Goal: Information Seeking & Learning: Learn about a topic

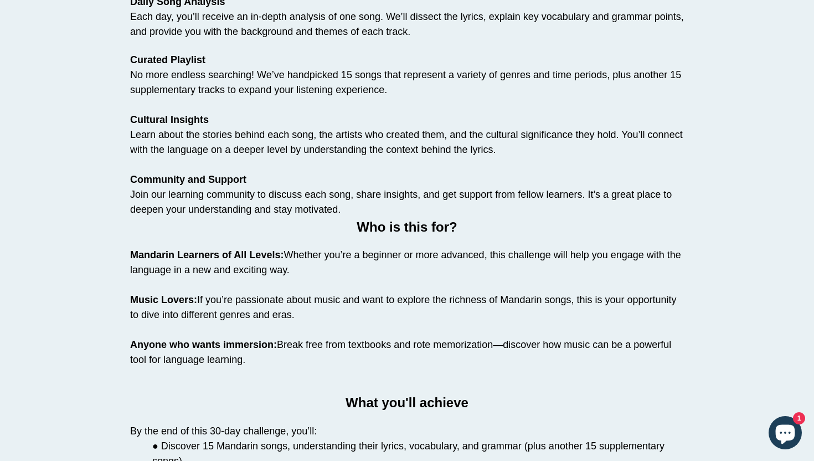
scroll to position [824, 0]
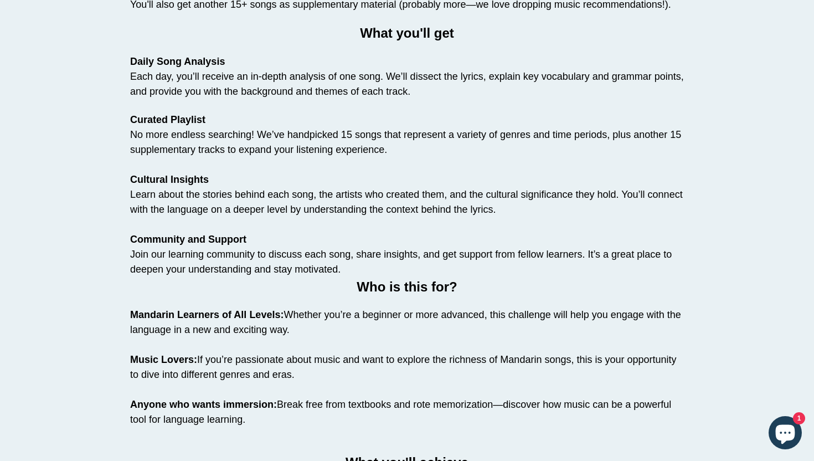
drag, startPoint x: 295, startPoint y: 329, endPoint x: 288, endPoint y: 321, distance: 11.4
click at [288, 321] on p "Mandarin Learners of All Levels: Whether you’re a beginner or more advanced, th…" at bounding box center [407, 322] width 554 height 30
copy span "Whether you’re a beginner or more advanced, this challenge will help you engage…"
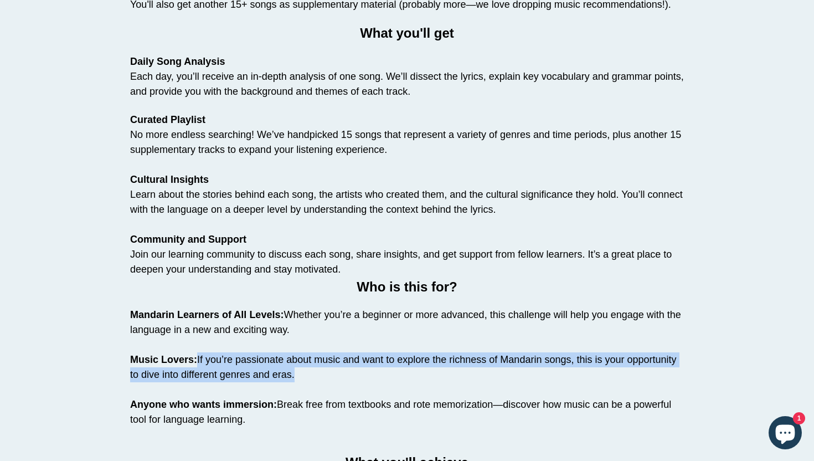
drag, startPoint x: 197, startPoint y: 357, endPoint x: 292, endPoint y: 367, distance: 95.3
click at [292, 367] on p "Music Lovers: If you’re passionate about music and want to explore the richness…" at bounding box center [407, 359] width 554 height 45
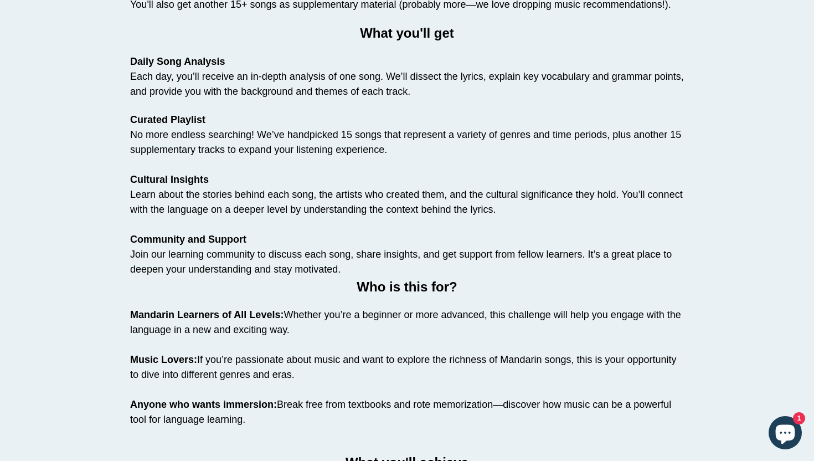
click at [300, 373] on p "Music Lovers: If you’re passionate about music and want to explore the richness…" at bounding box center [407, 359] width 554 height 45
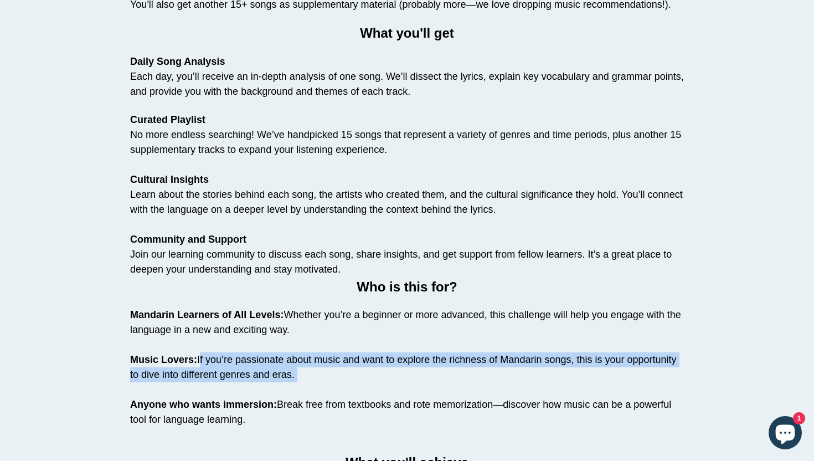
drag, startPoint x: 300, startPoint y: 373, endPoint x: 202, endPoint y: 360, distance: 99.0
click at [202, 360] on p "Music Lovers: If you’re passionate about music and want to explore the richness…" at bounding box center [407, 359] width 554 height 45
copy ul "If you’re passionate about music and want to explore the richness of Mandarin s…"
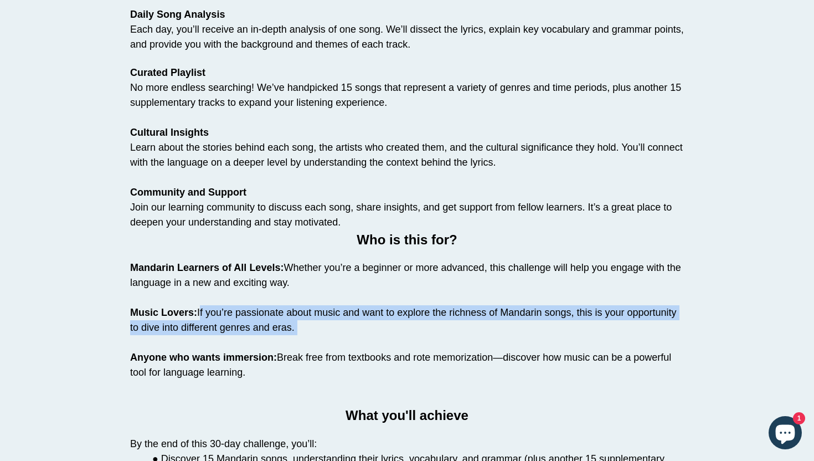
scroll to position [903, 0]
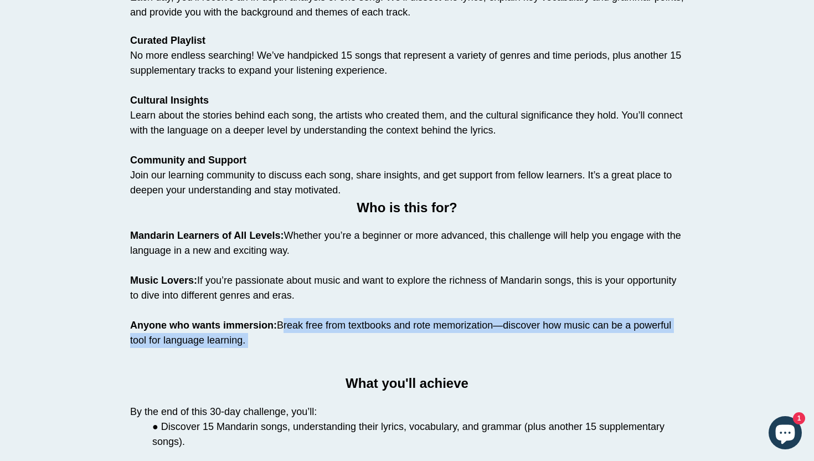
drag, startPoint x: 275, startPoint y: 350, endPoint x: 280, endPoint y: 322, distance: 28.1
click at [280, 322] on li "Anyone who wants immersion: Break free from textbooks and rote memorization—dis…" at bounding box center [407, 429] width 554 height 223
copy li "Break free from textbooks and rote memorization—discover how music can be a pow…"
